Goal: Information Seeking & Learning: Learn about a topic

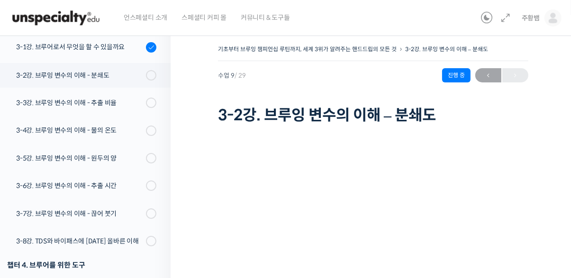
scroll to position [371, 0]
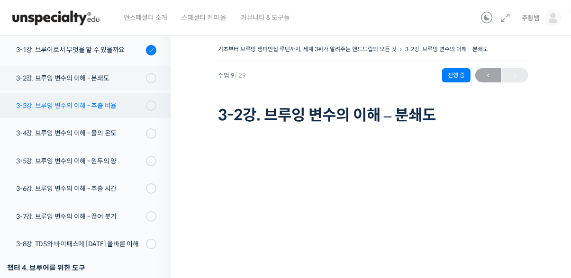
click at [37, 104] on div "3-3강. 브루잉 변수의 이해 - 추출 비율" at bounding box center [79, 105] width 127 height 10
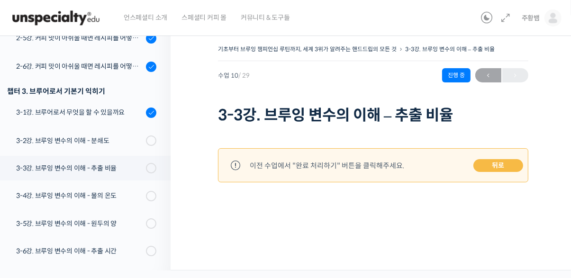
scroll to position [309, 0]
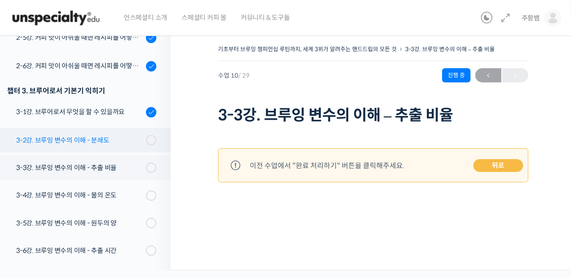
click at [38, 136] on div "3-2강. 브루잉 변수의 이해 - 분쇄도" at bounding box center [79, 140] width 127 height 10
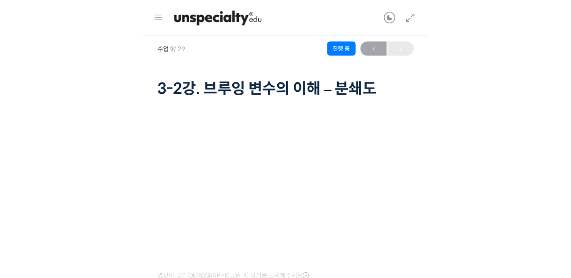
scroll to position [47, 0]
